Goal: Information Seeking & Learning: Learn about a topic

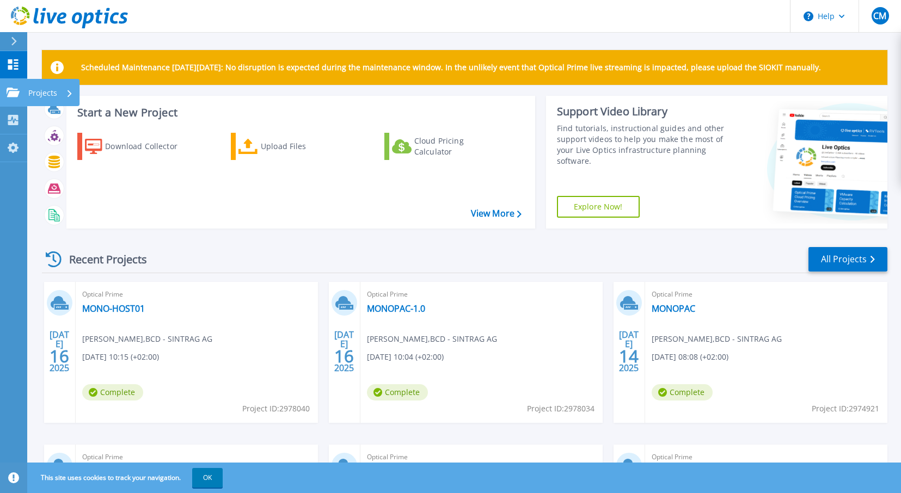
click at [15, 90] on icon at bounding box center [13, 92] width 13 height 9
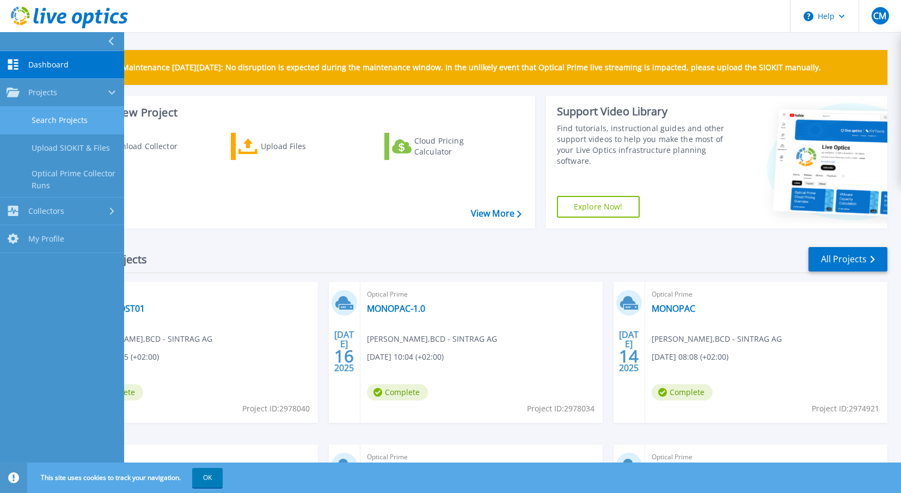
click at [67, 119] on link "Search Projects" at bounding box center [62, 121] width 124 height 28
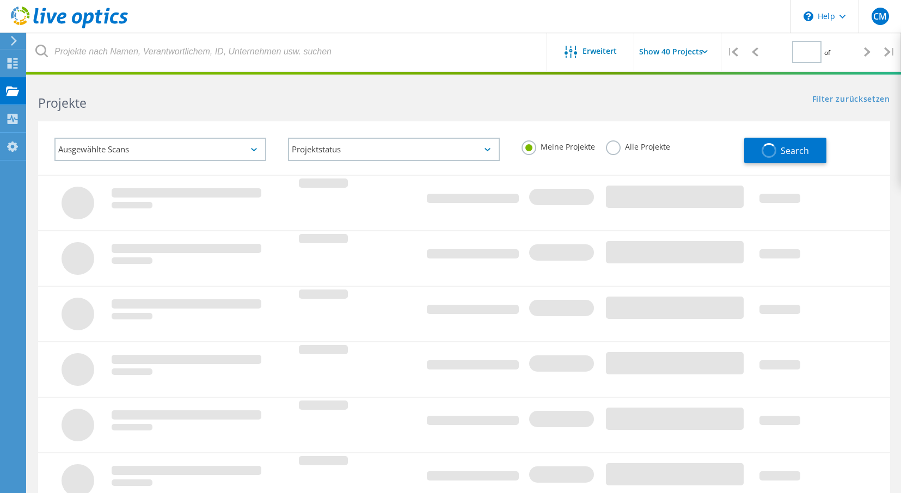
type input "1"
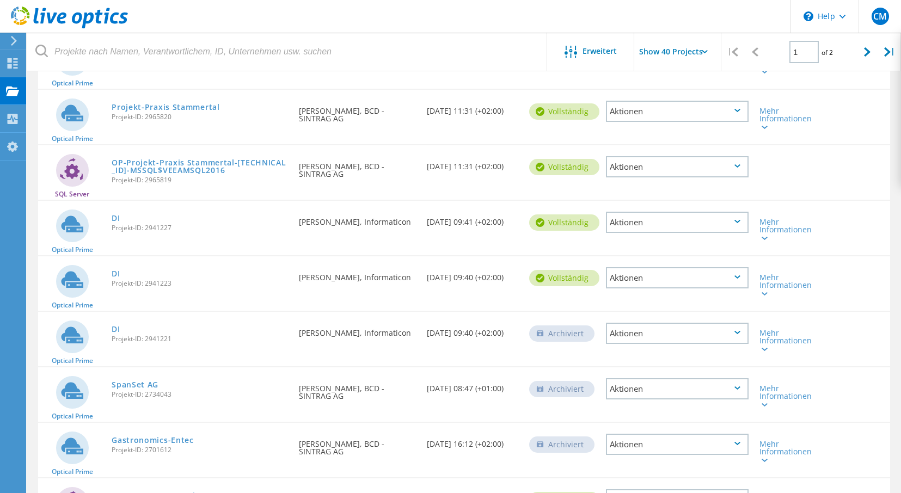
scroll to position [499, 0]
click at [183, 108] on link "Projekt-Praxis Stammertal" at bounding box center [166, 109] width 108 height 8
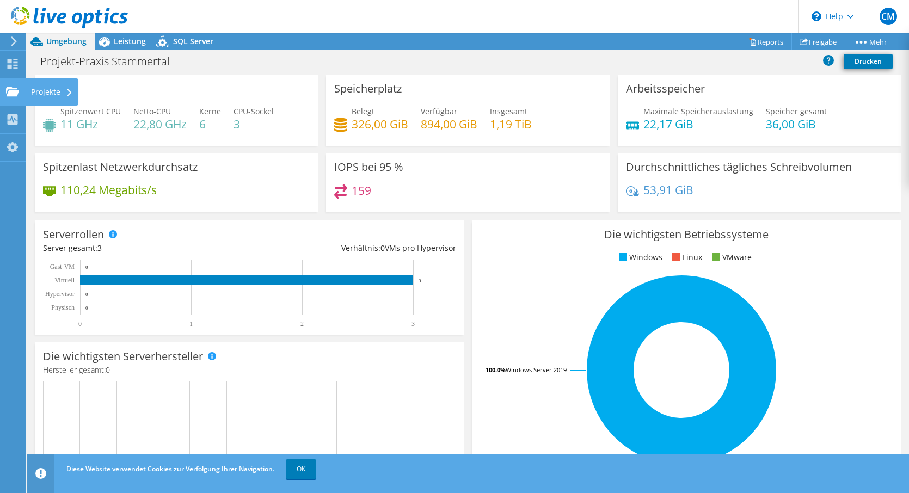
click at [35, 93] on div "Projekte" at bounding box center [52, 91] width 53 height 27
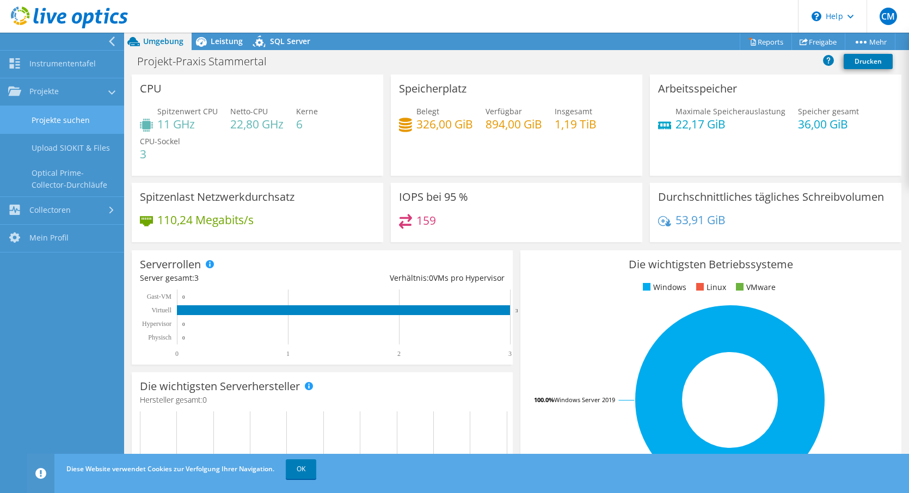
click at [63, 119] on link "Projekte suchen" at bounding box center [62, 120] width 124 height 28
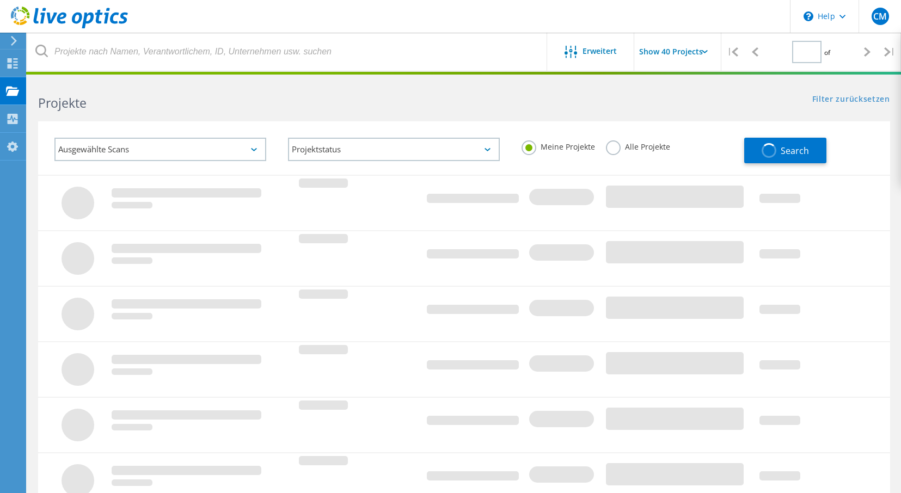
type input "1"
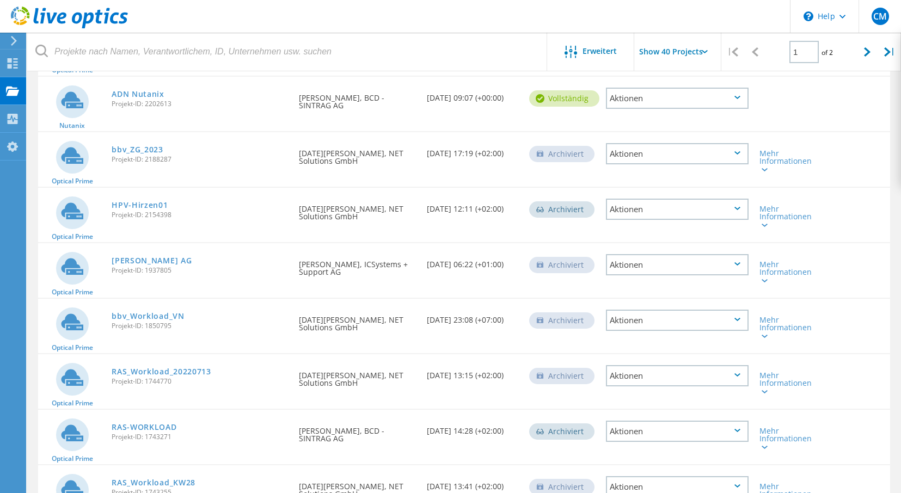
scroll to position [1901, 0]
click at [158, 205] on link "HPV-Hirzen01" at bounding box center [140, 205] width 56 height 8
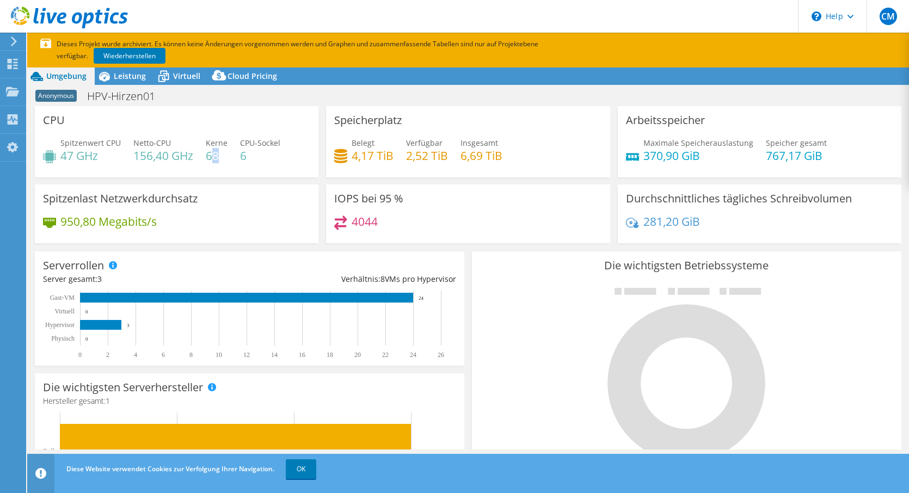
drag, startPoint x: 218, startPoint y: 155, endPoint x: 209, endPoint y: 156, distance: 8.7
click at [209, 156] on h4 "68" at bounding box center [217, 156] width 22 height 12
drag, startPoint x: 204, startPoint y: 156, endPoint x: 216, endPoint y: 157, distance: 12.0
click at [216, 157] on div "Spitzenwert CPU 47 GHz Netto-CPU 156,40 GHz Kerne 68 CPU-Sockel 6" at bounding box center [176, 154] width 267 height 35
click at [221, 157] on h4 "68" at bounding box center [217, 156] width 22 height 12
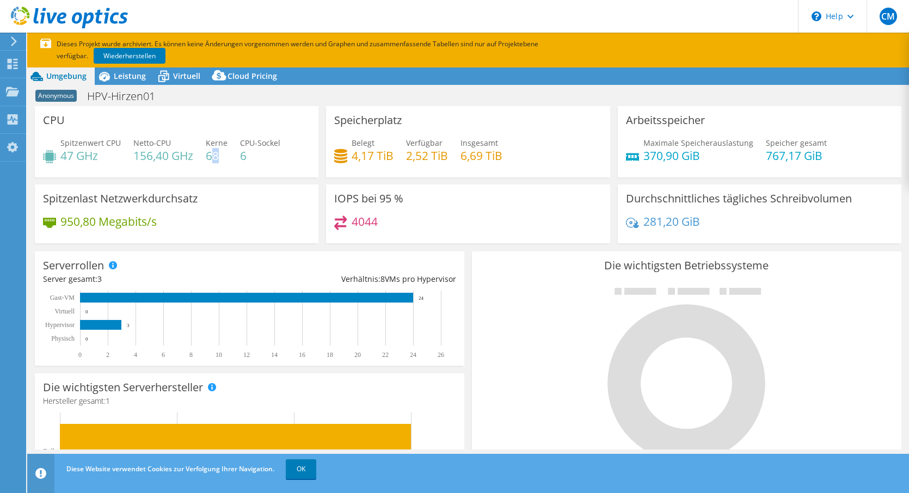
drag, startPoint x: 217, startPoint y: 158, endPoint x: 209, endPoint y: 158, distance: 8.2
click at [209, 158] on h4 "68" at bounding box center [217, 156] width 22 height 12
drag, startPoint x: 134, startPoint y: 155, endPoint x: 188, endPoint y: 157, distance: 53.9
click at [188, 157] on h4 "156,40 GHz" at bounding box center [163, 156] width 60 height 12
click at [211, 166] on div "Spitzenwert CPU 47 GHz Netto-CPU 156,40 GHz Kerne 68 CPU-Sockel 6" at bounding box center [176, 154] width 267 height 35
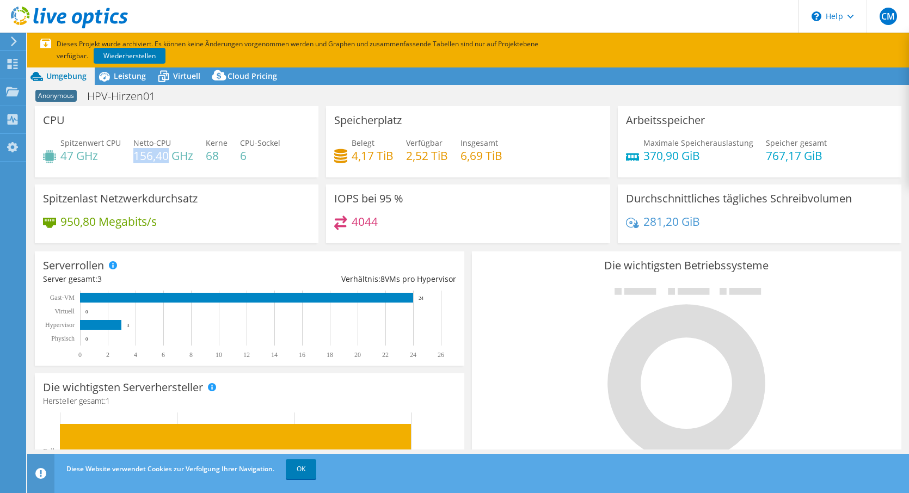
drag, startPoint x: 133, startPoint y: 155, endPoint x: 164, endPoint y: 156, distance: 31.6
click at [164, 156] on h4 "156,40 GHz" at bounding box center [163, 156] width 60 height 12
drag, startPoint x: 62, startPoint y: 155, endPoint x: 72, endPoint y: 155, distance: 9.8
click at [72, 155] on h4 "47 GHz" at bounding box center [90, 156] width 60 height 12
drag, startPoint x: 217, startPoint y: 155, endPoint x: 206, endPoint y: 153, distance: 11.0
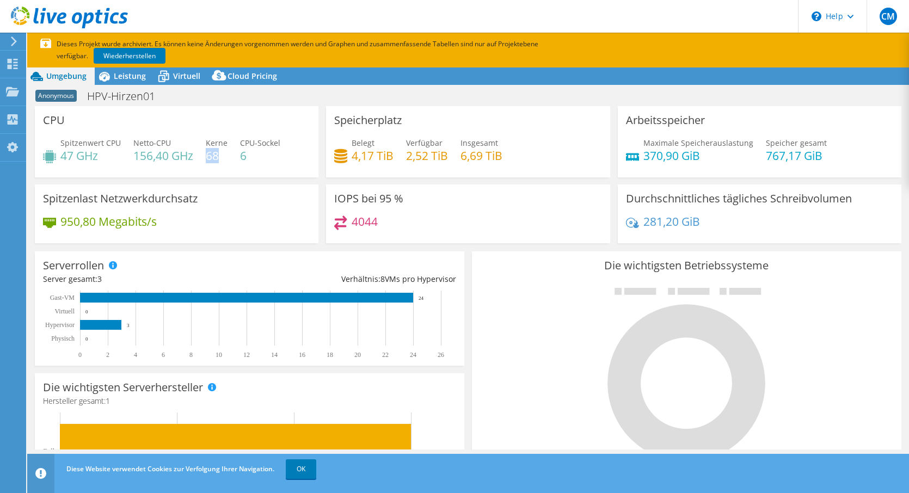
click at [206, 153] on h4 "68" at bounding box center [217, 156] width 22 height 12
drag, startPoint x: 351, startPoint y: 157, endPoint x: 364, endPoint y: 158, distance: 12.6
click at [364, 158] on h4 "4,17 TiB" at bounding box center [373, 156] width 42 height 12
drag, startPoint x: 403, startPoint y: 157, endPoint x: 426, endPoint y: 157, distance: 22.9
click at [426, 157] on h4 "2,52 TiB" at bounding box center [427, 156] width 42 height 12
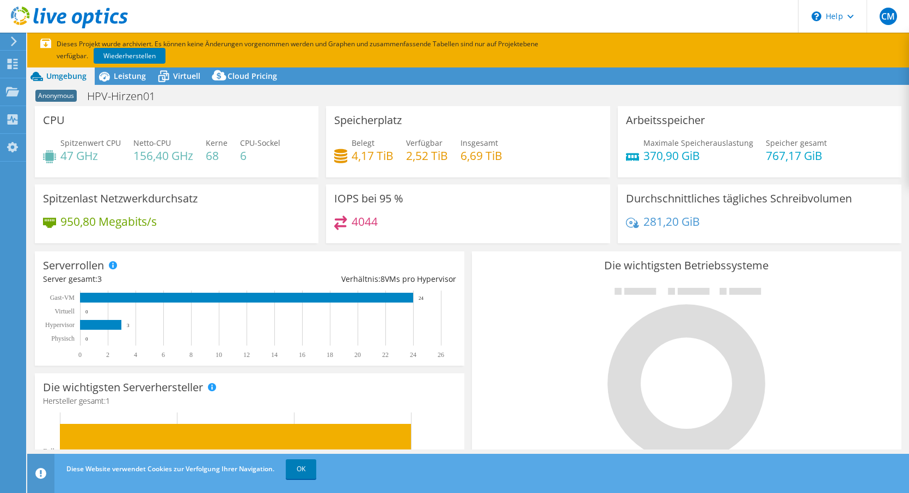
click at [364, 151] on h4 "4,17 TiB" at bounding box center [373, 156] width 42 height 12
drag, startPoint x: 640, startPoint y: 155, endPoint x: 662, endPoint y: 155, distance: 21.8
click at [662, 155] on h4 "370,90 GiB" at bounding box center [698, 156] width 110 height 12
click at [136, 76] on span "Leistung" at bounding box center [130, 76] width 32 height 10
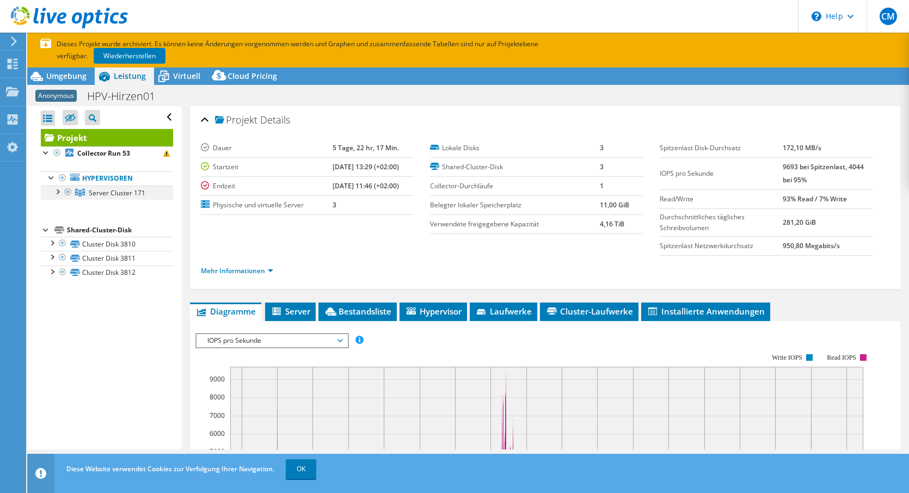
click at [56, 193] on div at bounding box center [57, 191] width 11 height 11
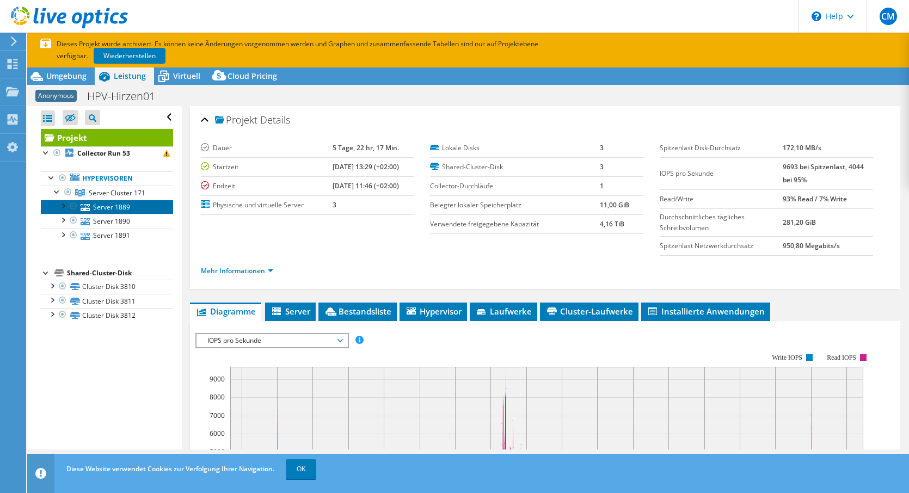
click at [123, 206] on link "Server 1889" at bounding box center [107, 207] width 132 height 14
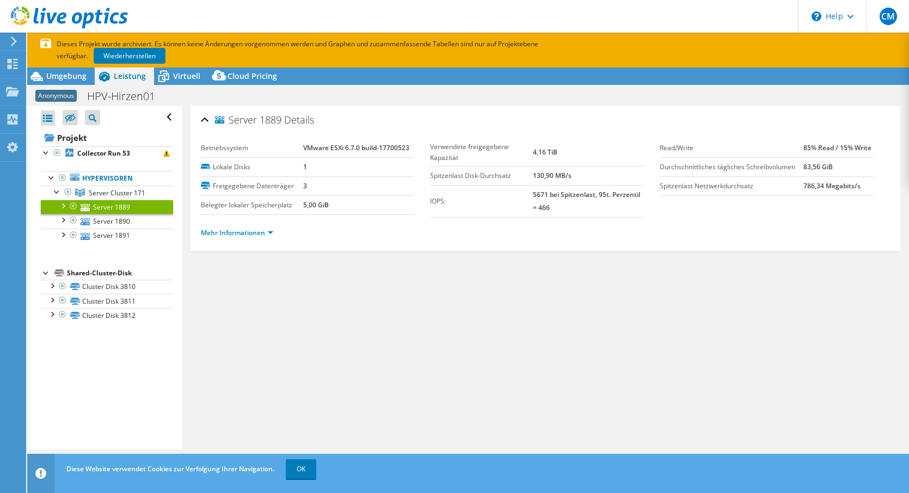
click at [60, 205] on div at bounding box center [62, 205] width 11 height 11
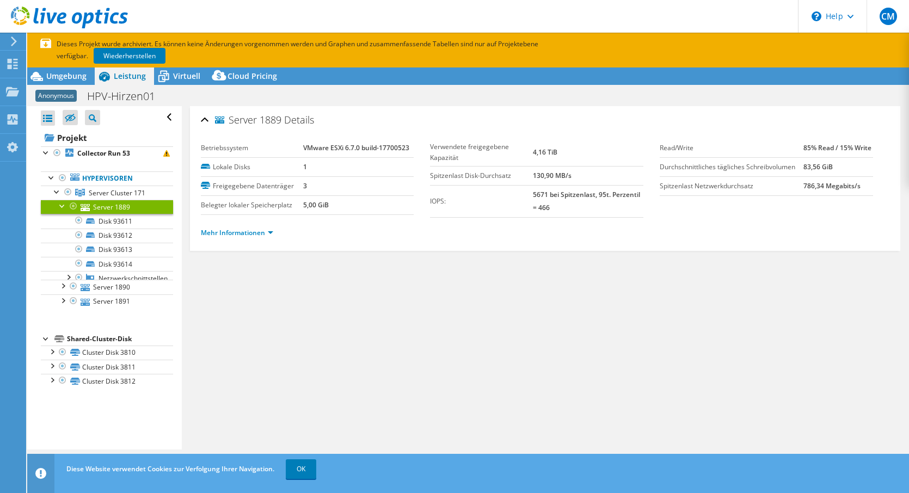
click at [60, 205] on div at bounding box center [62, 205] width 11 height 11
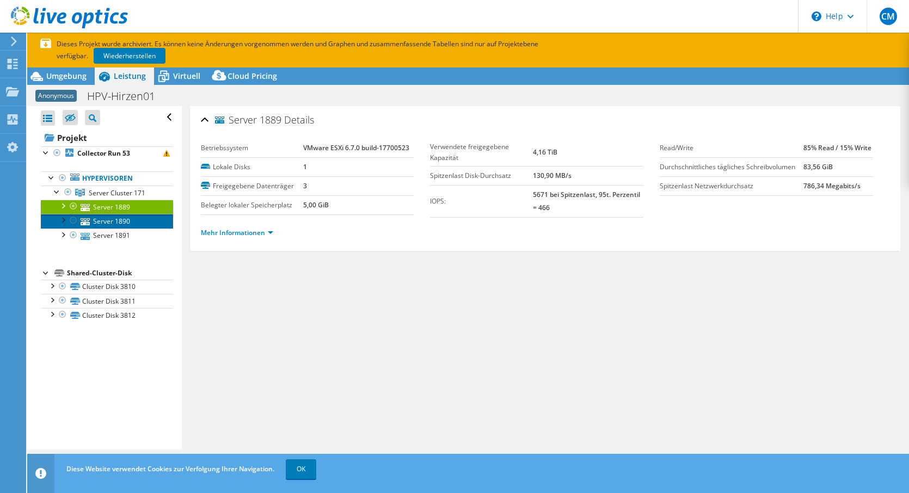
click at [120, 218] on link "Server 1890" at bounding box center [107, 221] width 132 height 14
click at [118, 210] on link "Server 1889" at bounding box center [107, 207] width 132 height 14
click at [266, 234] on link "Mehr Informationen" at bounding box center [237, 232] width 72 height 9
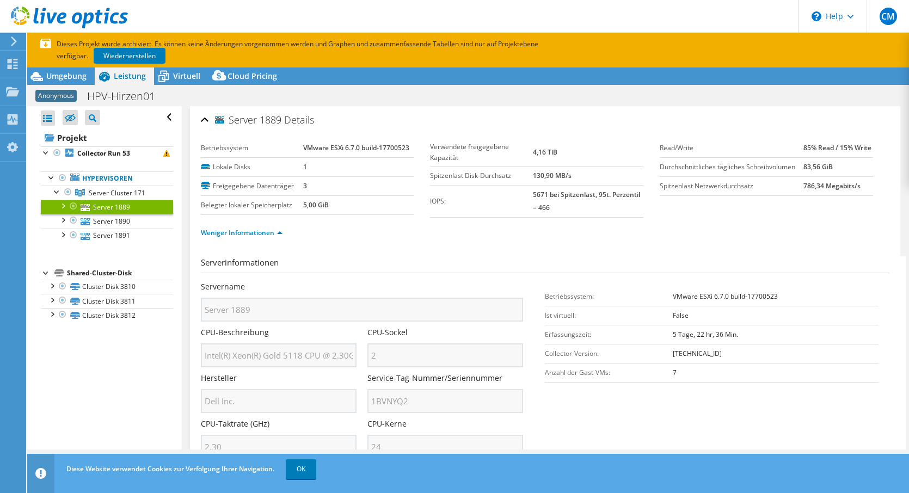
click at [118, 203] on link "Server 1889" at bounding box center [107, 207] width 132 height 14
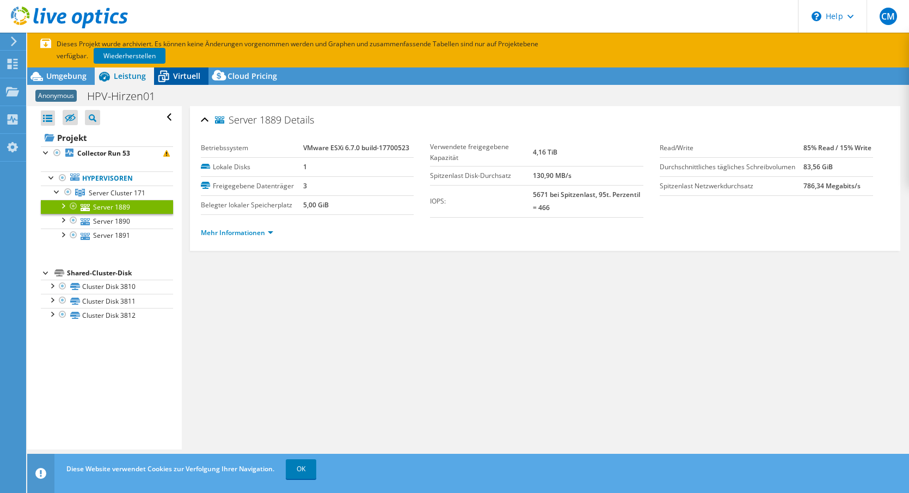
click at [181, 78] on span "Virtuell" at bounding box center [186, 76] width 27 height 10
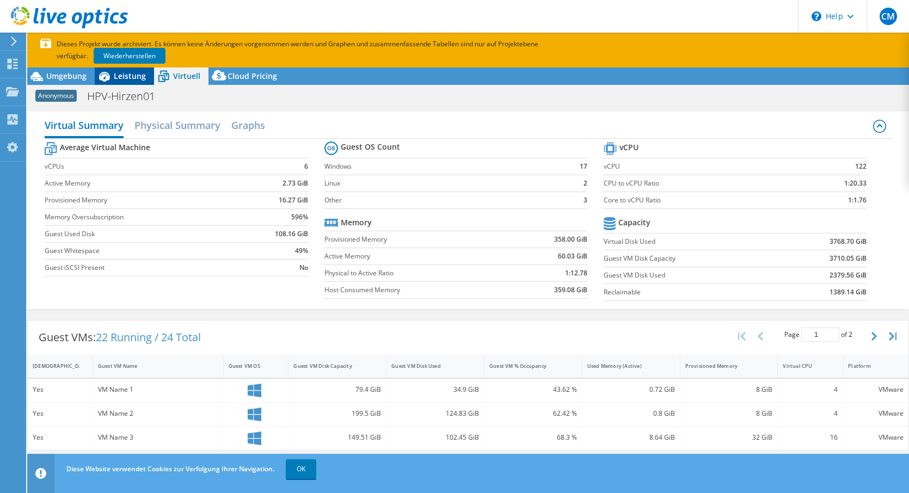
click at [139, 77] on span "Leistung" at bounding box center [130, 76] width 32 height 10
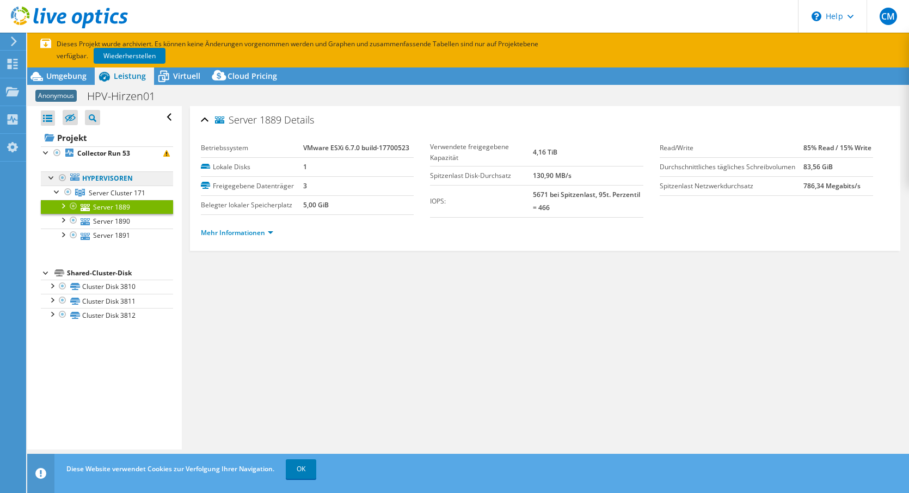
click at [119, 173] on link "Hypervisoren" at bounding box center [107, 178] width 132 height 14
click at [111, 180] on link "Hypervisoren" at bounding box center [107, 178] width 132 height 14
click at [97, 187] on link "Server Cluster 171" at bounding box center [107, 193] width 132 height 14
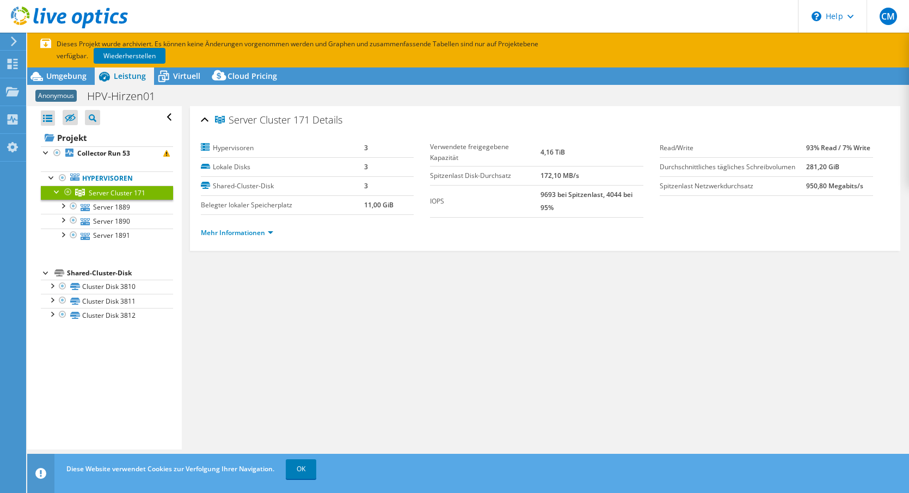
click at [203, 119] on div "Server Cluster 171 Details" at bounding box center [545, 120] width 689 height 23
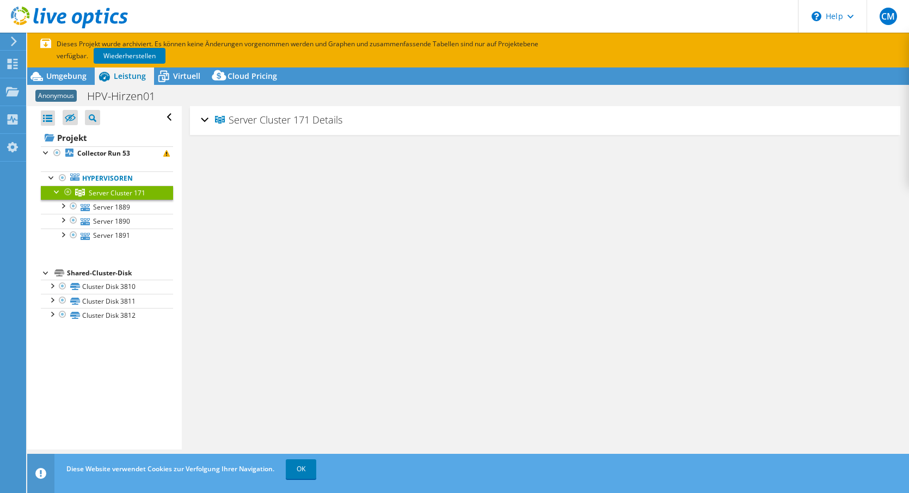
click at [203, 119] on div "Server Cluster 171 Details" at bounding box center [545, 120] width 689 height 23
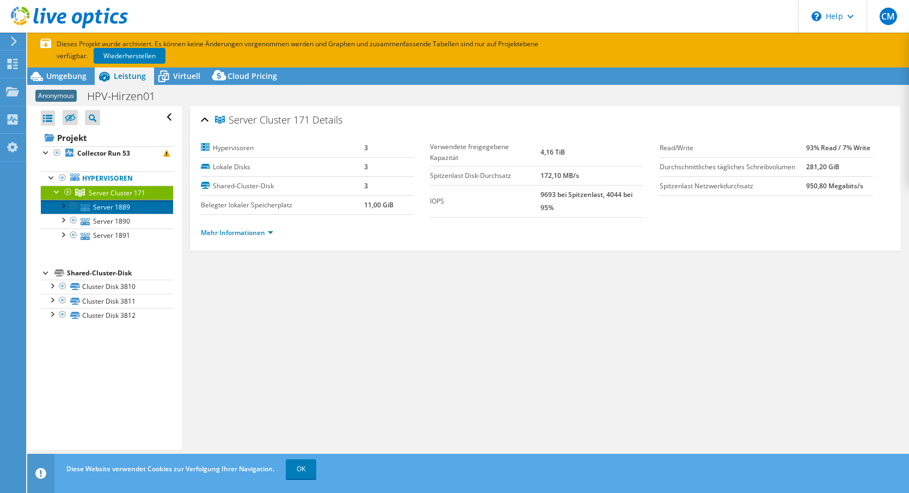
click at [122, 207] on link "Server 1889" at bounding box center [107, 207] width 132 height 14
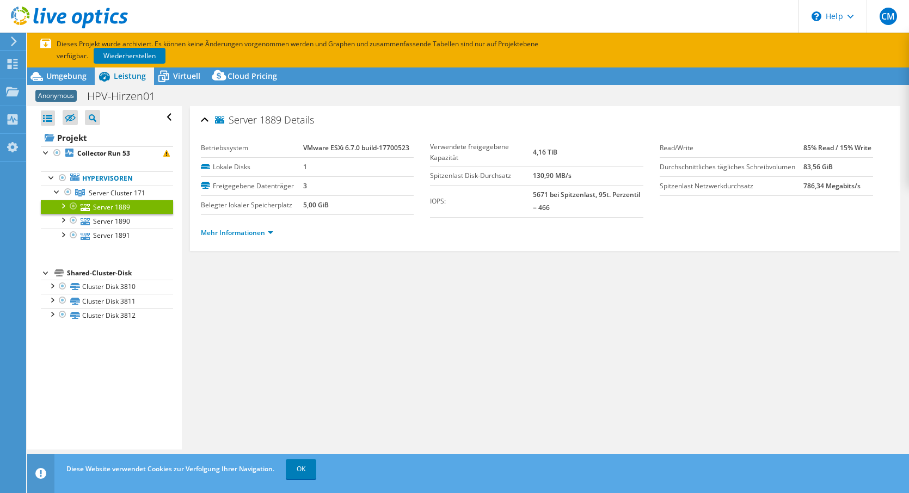
click at [62, 204] on div at bounding box center [62, 205] width 11 height 11
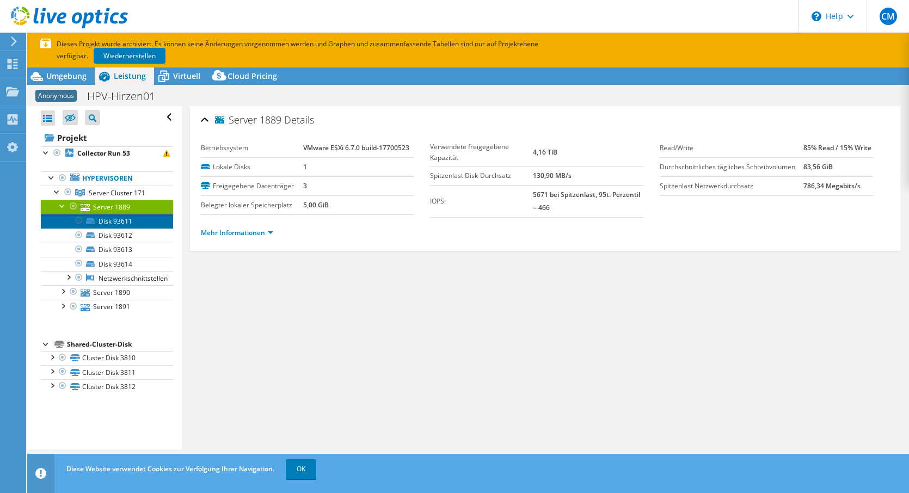
click at [119, 220] on link "Disk 93611" at bounding box center [107, 221] width 132 height 14
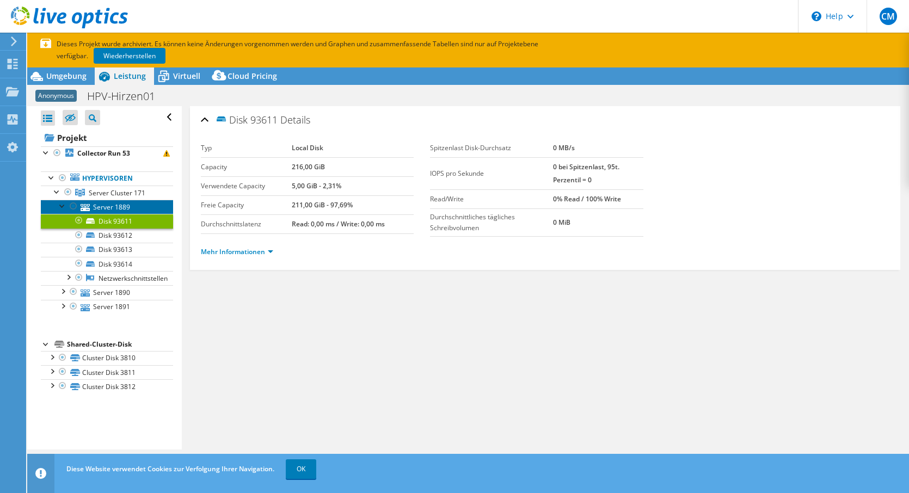
click at [119, 207] on link "Server 1889" at bounding box center [107, 207] width 132 height 14
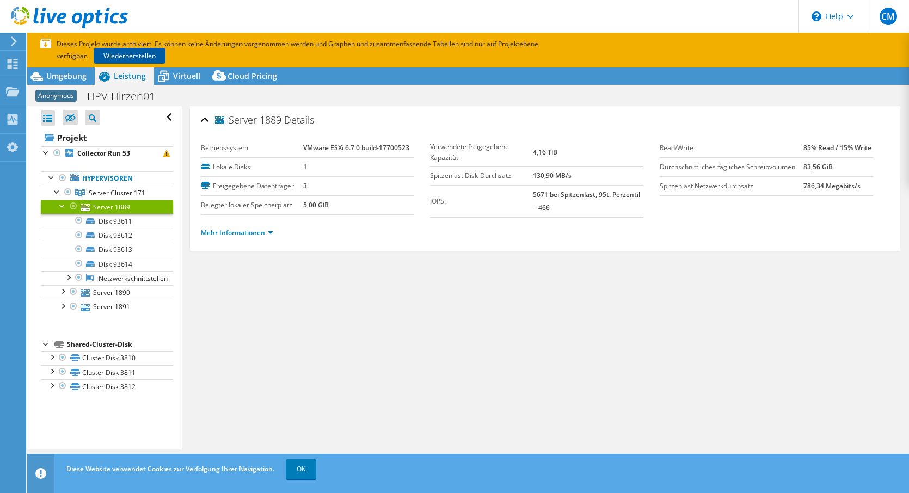
click at [142, 57] on link "Wiederherstellen" at bounding box center [130, 56] width 72 height 16
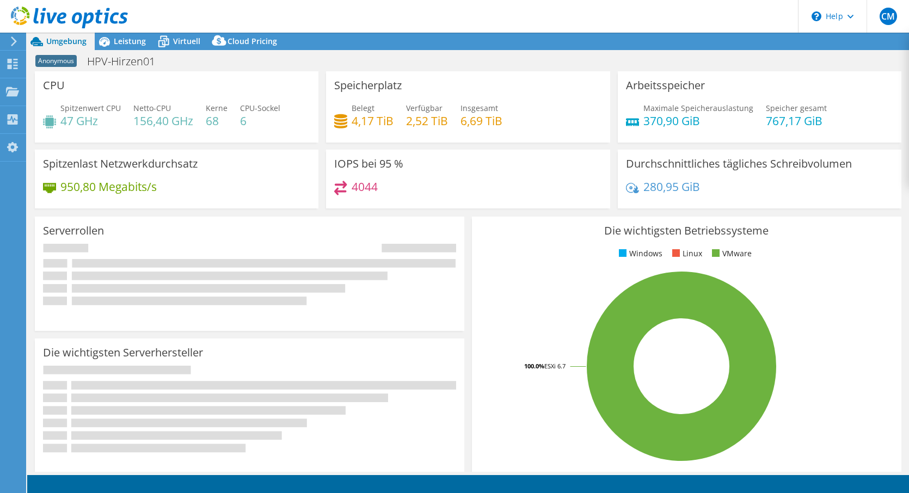
select select "USD"
